Goal: Task Accomplishment & Management: Use online tool/utility

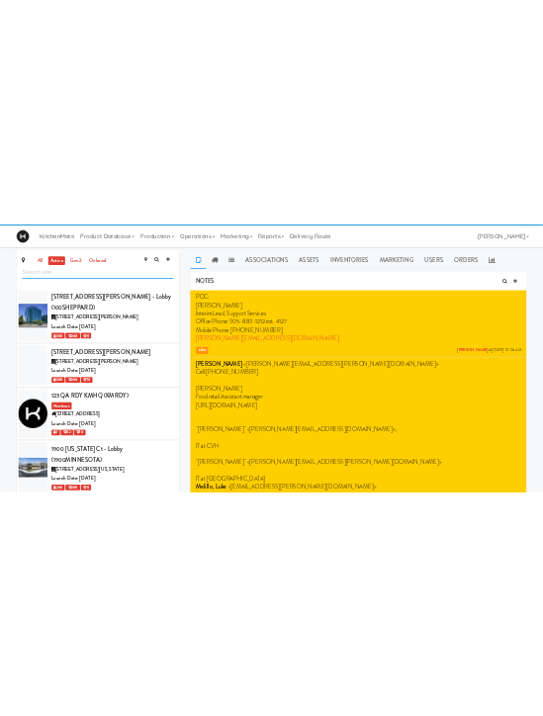
scroll to position [2989, 0]
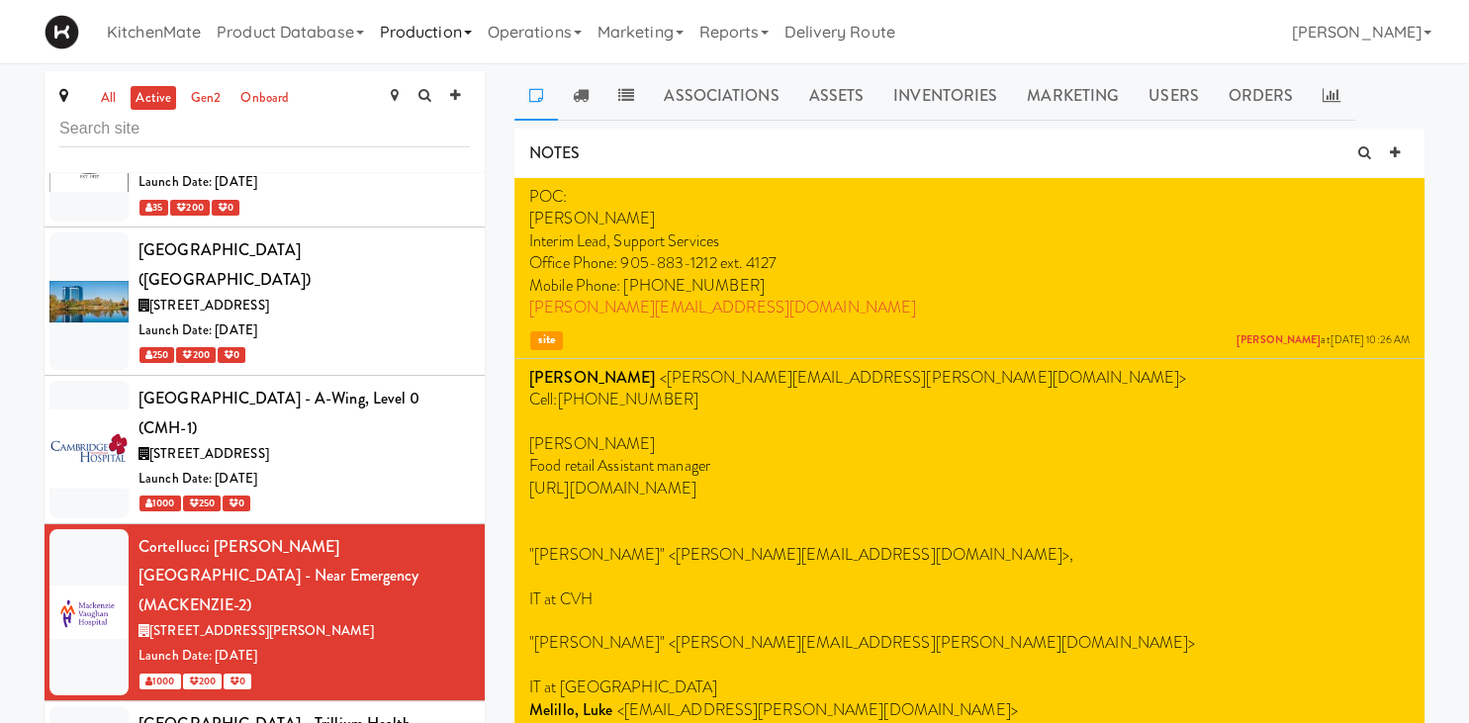
click at [433, 34] on link "Production" at bounding box center [426, 31] width 108 height 63
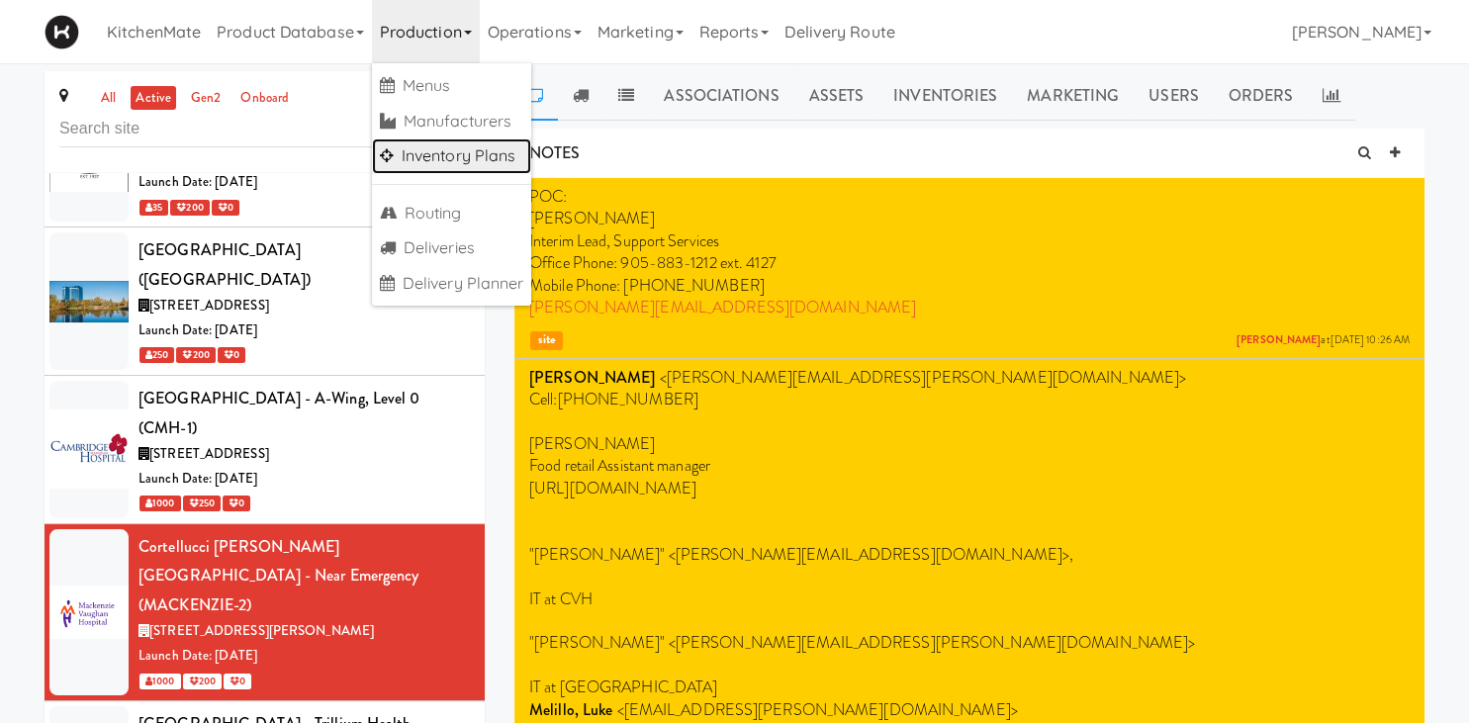
click at [478, 155] on link "Inventory Plans" at bounding box center [452, 156] width 160 height 36
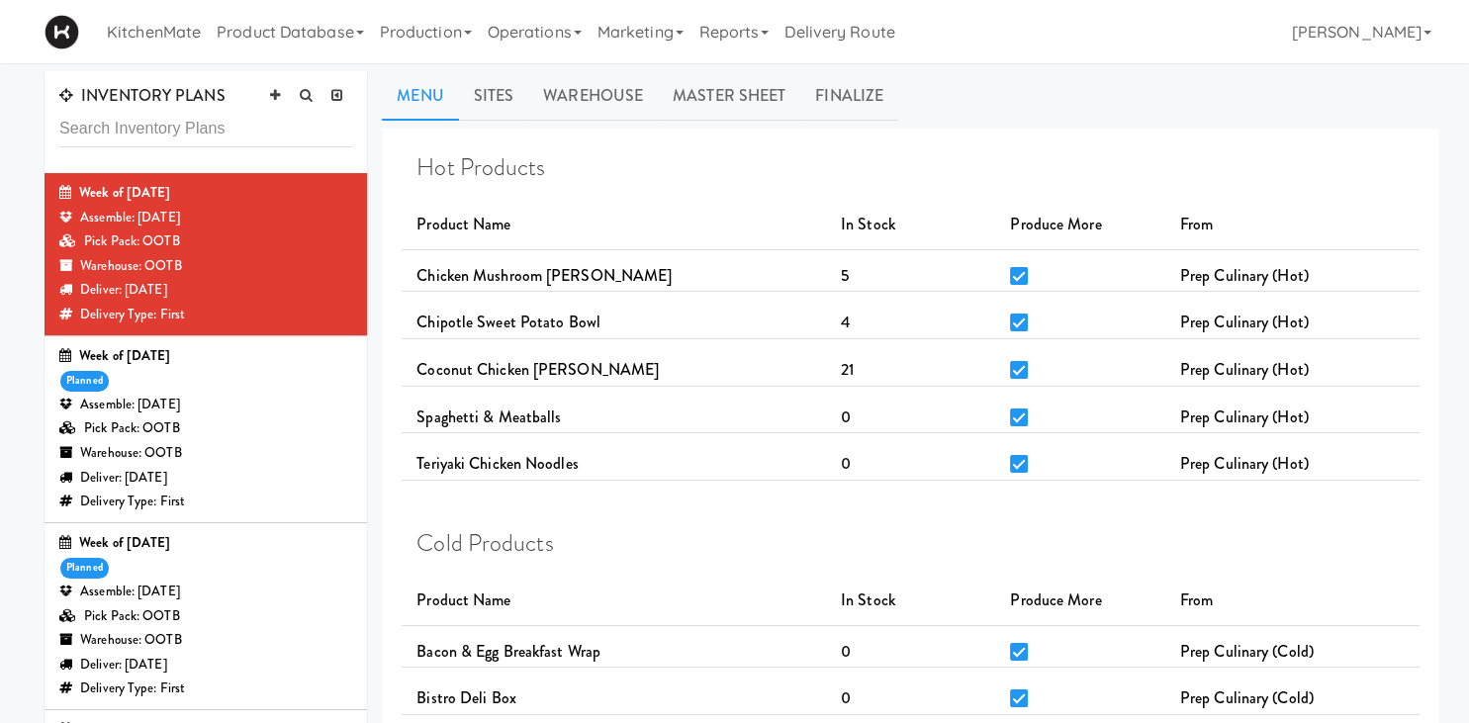
click at [162, 399] on div "Assemble: [DATE]" at bounding box center [205, 405] width 293 height 25
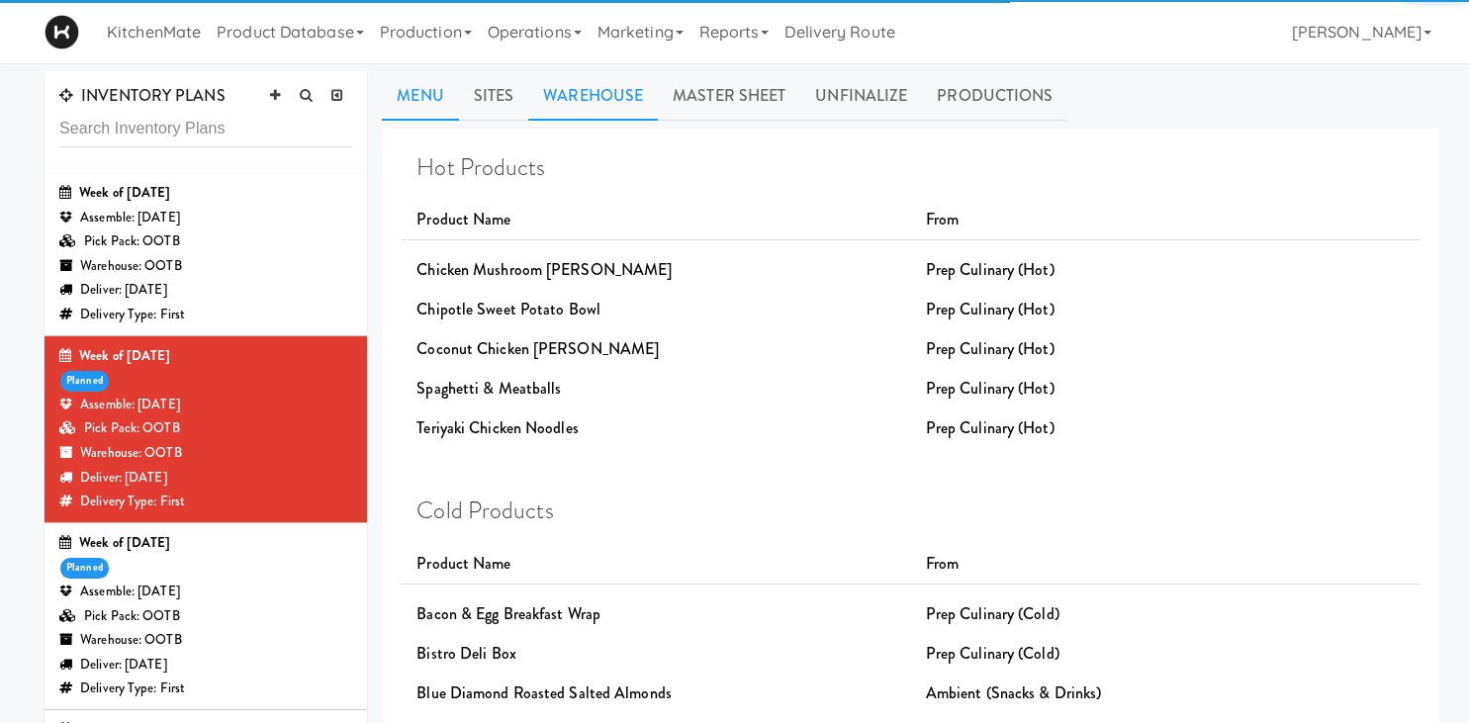
click at [579, 99] on link "Warehouse" at bounding box center [593, 95] width 130 height 49
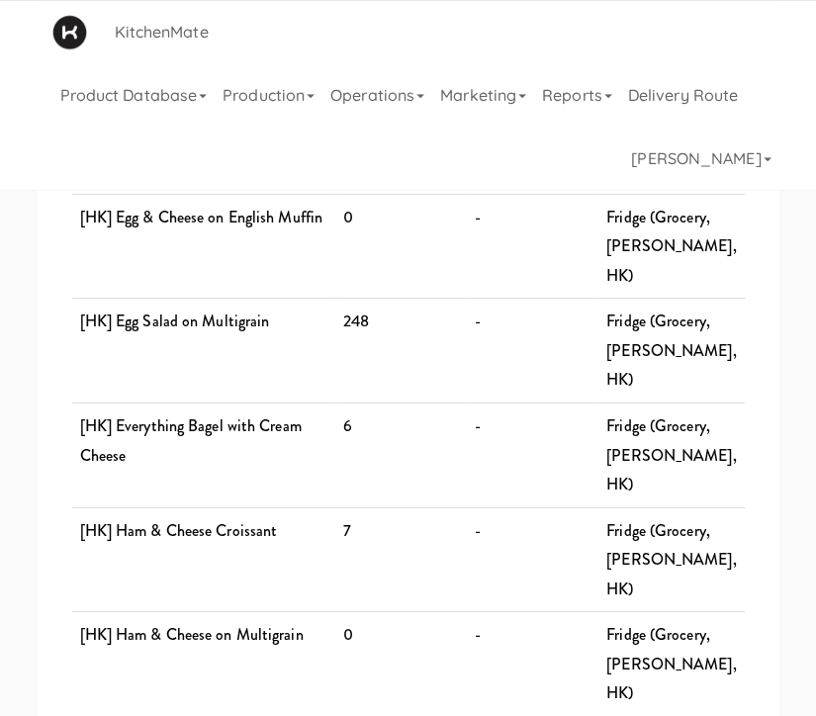
scroll to position [3631, 0]
